Goal: Task Accomplishment & Management: Manage account settings

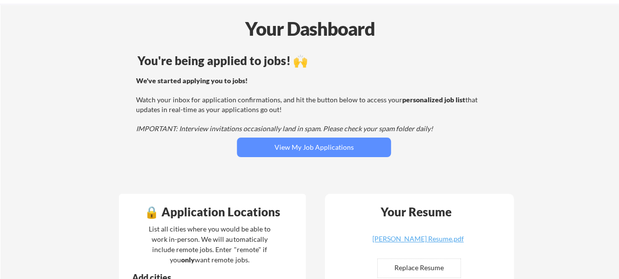
scroll to position [49, 0]
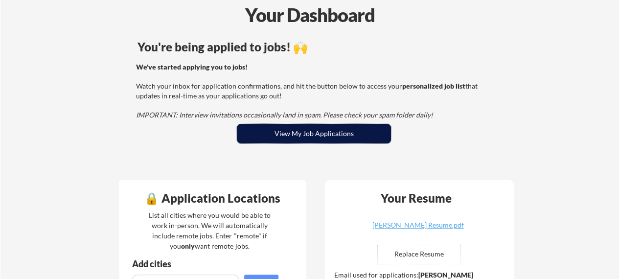
click at [331, 130] on button "View My Job Applications" at bounding box center [314, 134] width 154 height 20
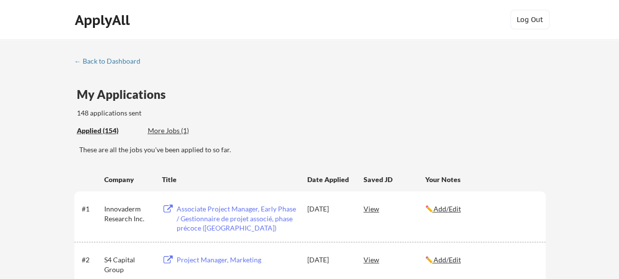
click at [167, 133] on div "More Jobs (1)" at bounding box center [184, 131] width 72 height 10
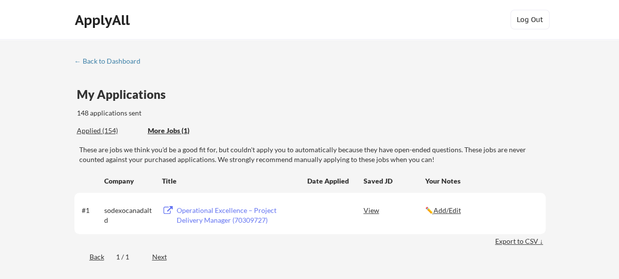
click at [100, 133] on div "Applied (154)" at bounding box center [109, 131] width 64 height 10
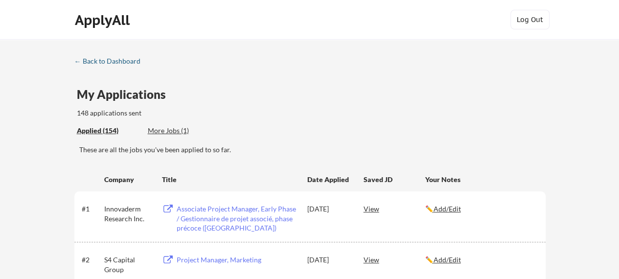
click at [98, 61] on div "← Back to Dashboard" at bounding box center [110, 61] width 73 height 7
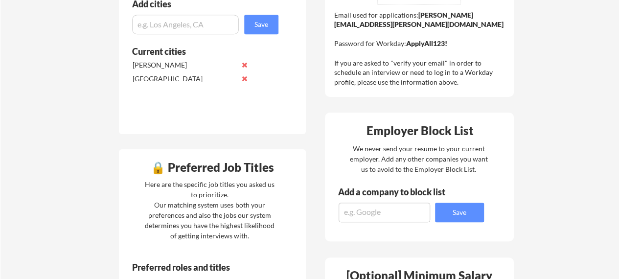
scroll to position [294, 0]
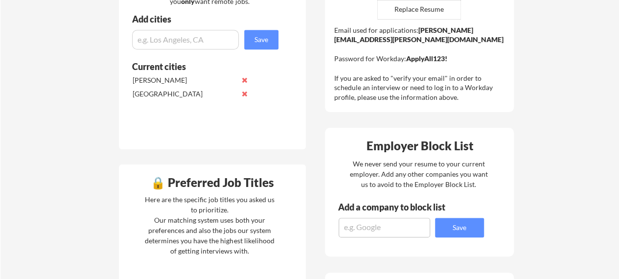
click at [194, 37] on input "input" at bounding box center [185, 40] width 107 height 20
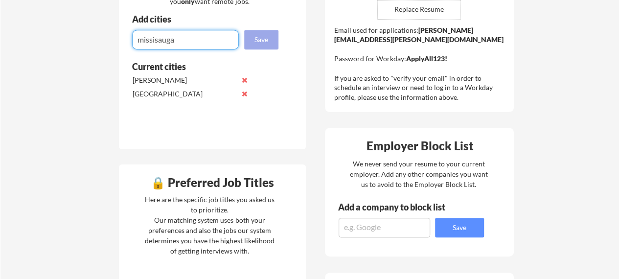
type input "missisauga"
click at [269, 40] on button "Save" at bounding box center [261, 40] width 34 height 20
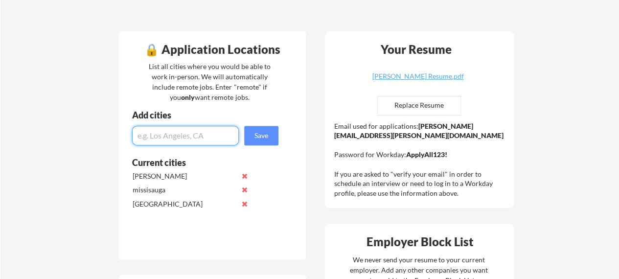
scroll to position [196, 0]
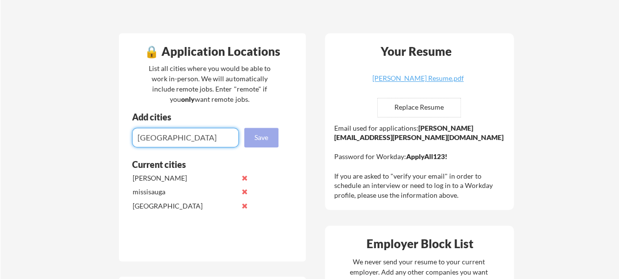
type input "[GEOGRAPHIC_DATA]"
click at [268, 136] on button "Save" at bounding box center [261, 138] width 34 height 20
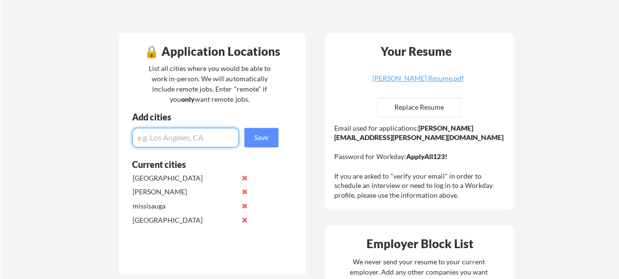
click at [189, 139] on input "input" at bounding box center [185, 138] width 107 height 20
type input "[GEOGRAPHIC_DATA]"
click at [253, 139] on button "Save" at bounding box center [261, 138] width 34 height 20
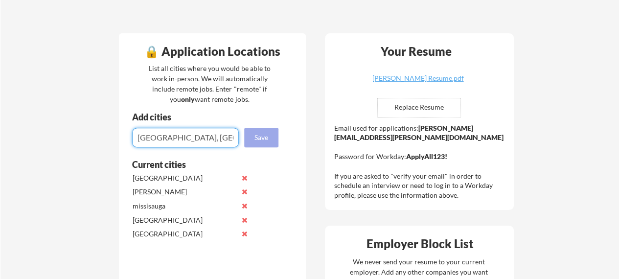
type input "[GEOGRAPHIC_DATA], [GEOGRAPHIC_DATA]"
drag, startPoint x: 270, startPoint y: 137, endPoint x: 219, endPoint y: 143, distance: 51.2
click at [269, 137] on button "Save" at bounding box center [261, 138] width 34 height 20
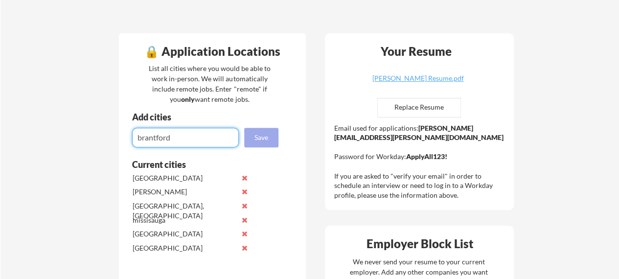
type input "brantford"
click at [255, 133] on button "Save" at bounding box center [261, 138] width 34 height 20
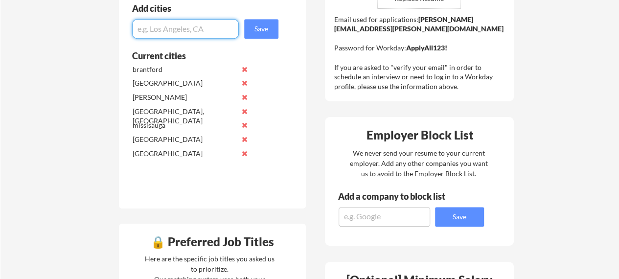
scroll to position [245, 0]
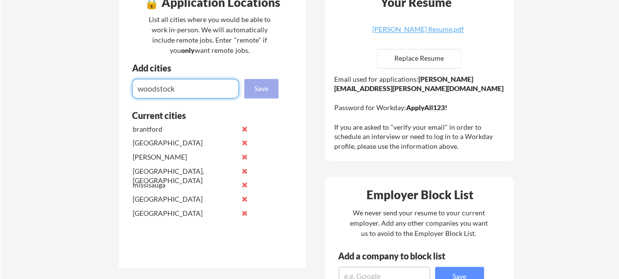
type input "woodstock"
click at [252, 89] on button "Save" at bounding box center [261, 89] width 34 height 20
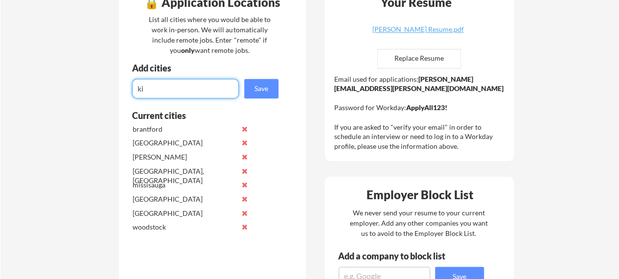
type input "k"
type input "[GEOGRAPHIC_DATA]"
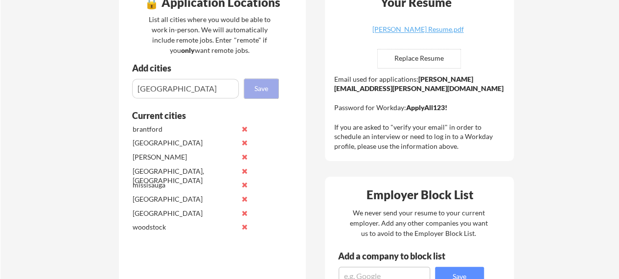
click at [264, 84] on button "Save" at bounding box center [261, 89] width 34 height 20
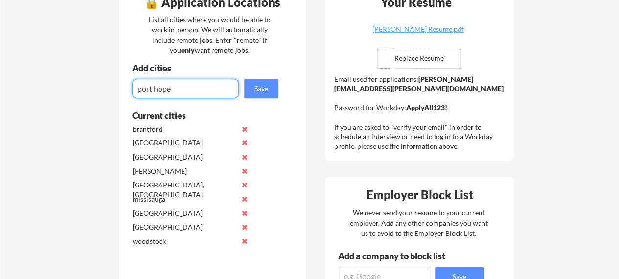
type input "port hope"
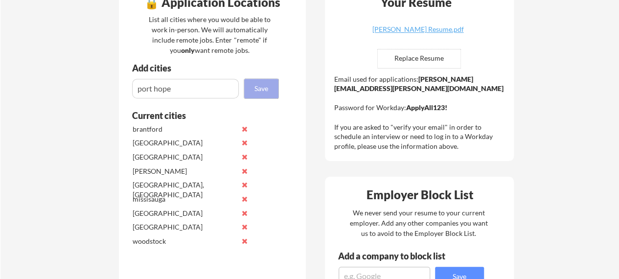
click at [257, 84] on button "Save" at bounding box center [261, 89] width 34 height 20
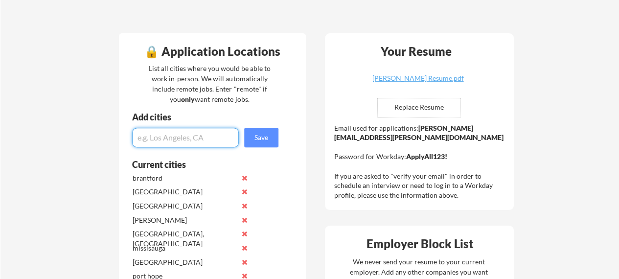
scroll to position [0, 0]
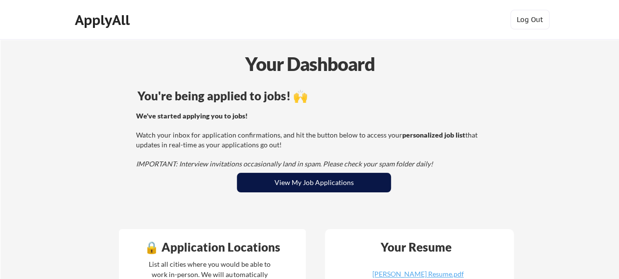
click at [341, 186] on button "View My Job Applications" at bounding box center [314, 183] width 154 height 20
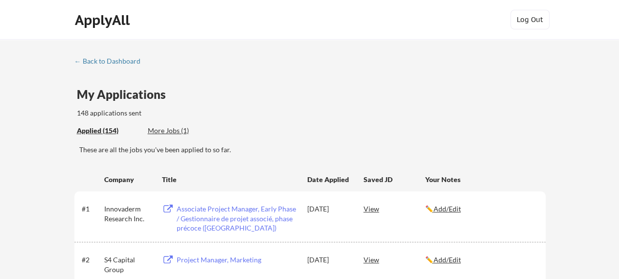
scroll to position [49, 0]
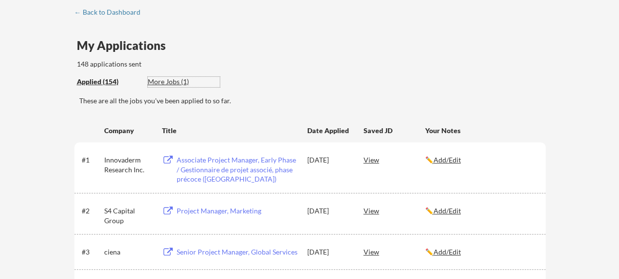
click at [160, 86] on div "More Jobs (1)" at bounding box center [184, 82] width 72 height 10
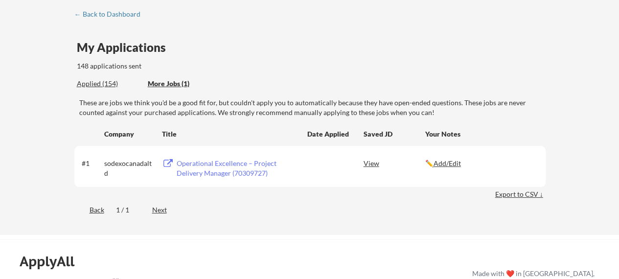
scroll to position [0, 0]
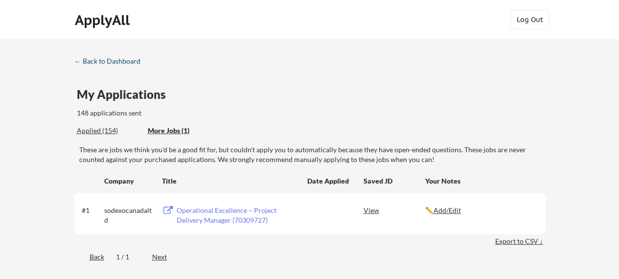
click at [108, 59] on div "← Back to Dashboard" at bounding box center [110, 61] width 73 height 7
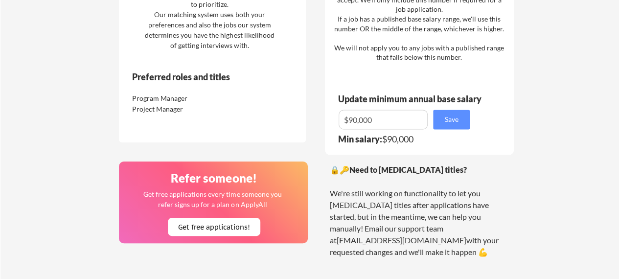
scroll to position [538, 0]
